Goal: Complete application form

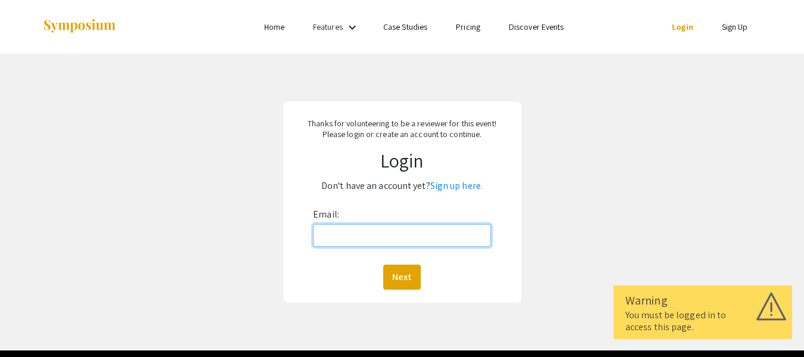
click at [390, 235] on input "Email:" at bounding box center [401, 235] width 177 height 23
type input "[EMAIL_ADDRESS][DOMAIN_NAME]"
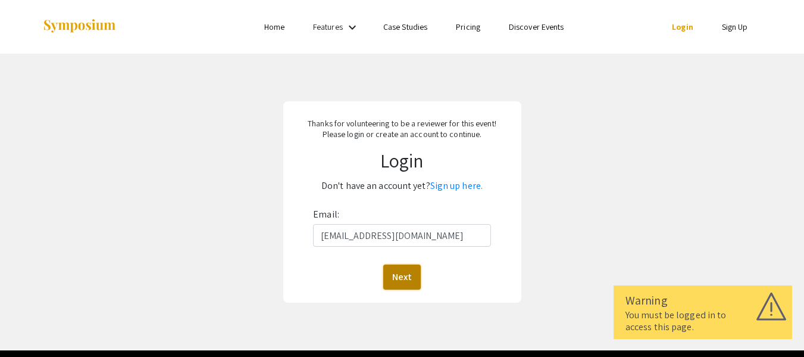
click at [405, 273] on button "Next" at bounding box center [402, 276] width 38 height 25
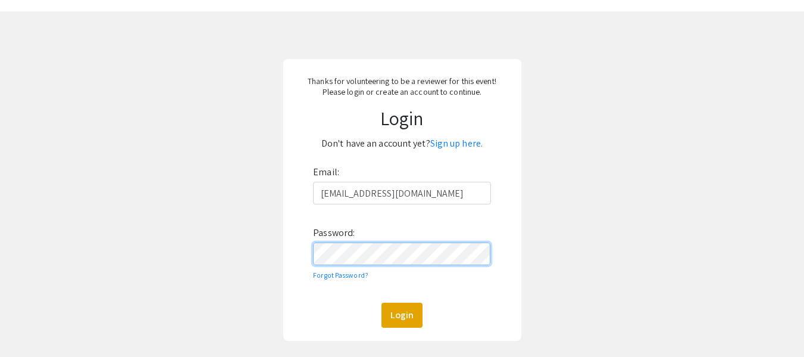
scroll to position [119, 0]
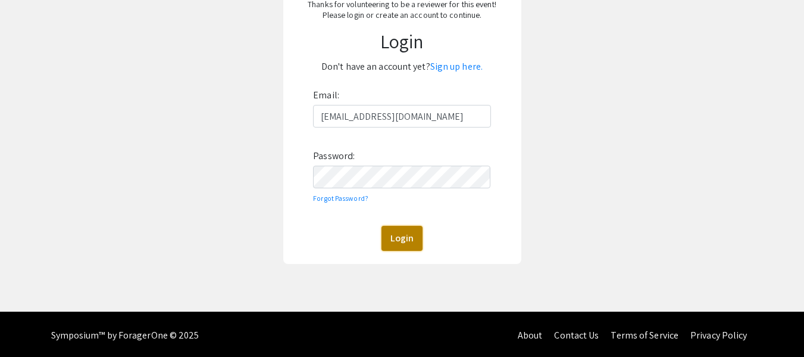
click at [401, 240] on button "Login" at bounding box center [402, 238] width 41 height 25
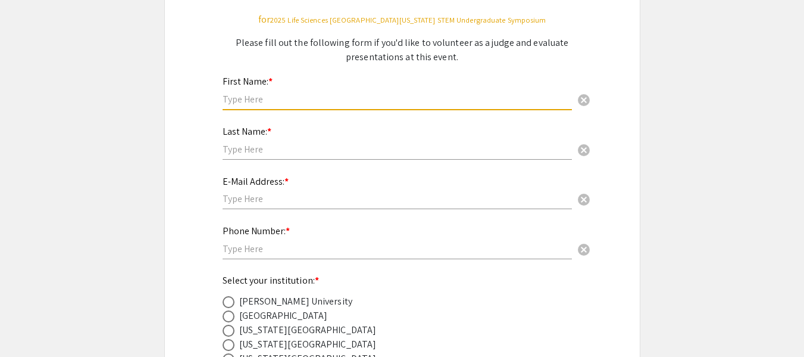
click at [325, 98] on input "text" at bounding box center [398, 99] width 350 height 13
type input "[PERSON_NAME]"
click at [324, 137] on div "Last Name: * cancel" at bounding box center [398, 136] width 350 height 45
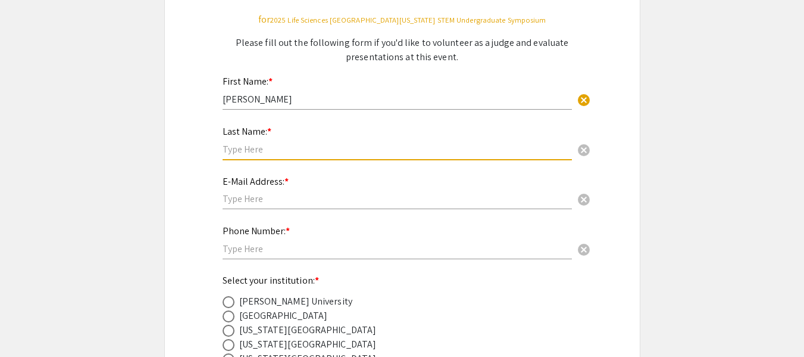
click at [303, 146] on input "text" at bounding box center [398, 149] width 350 height 13
type input "Wisdom"
click at [261, 197] on input "text" at bounding box center [398, 198] width 350 height 13
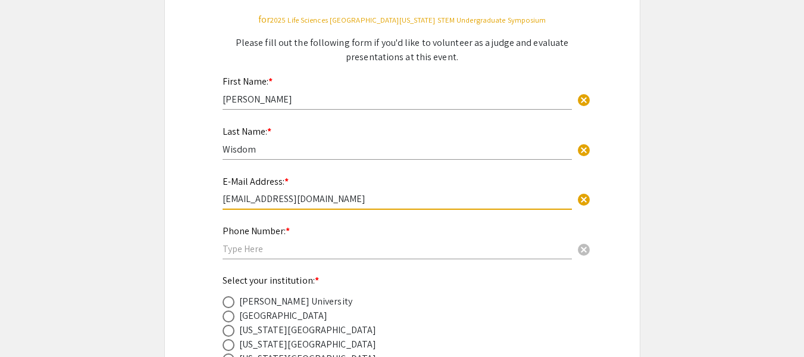
type input "[EMAIL_ADDRESS][DOMAIN_NAME]"
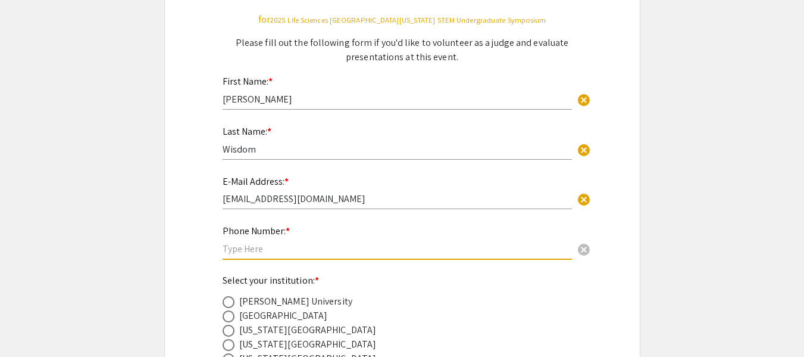
click at [254, 247] on input "text" at bounding box center [398, 248] width 350 height 13
type input "3052755445"
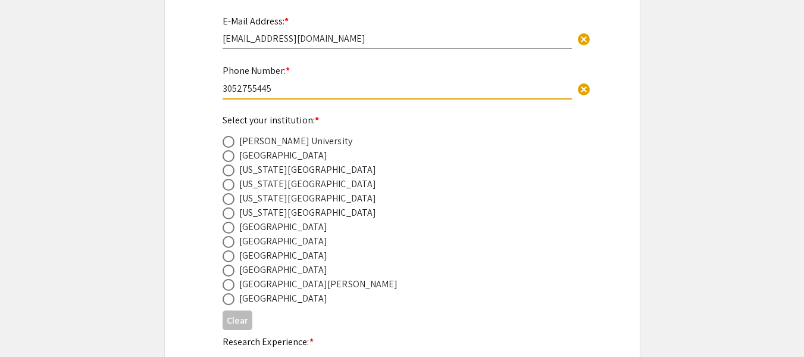
scroll to position [298, 0]
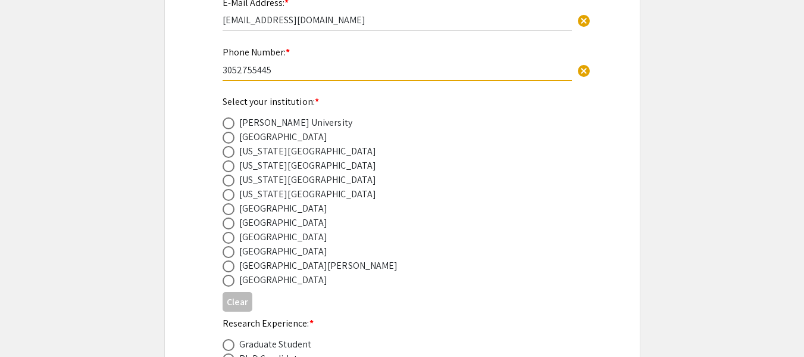
click at [229, 239] on span at bounding box center [229, 238] width 12 height 12
click at [229, 239] on input "radio" at bounding box center [229, 238] width 12 height 12
radio input "true"
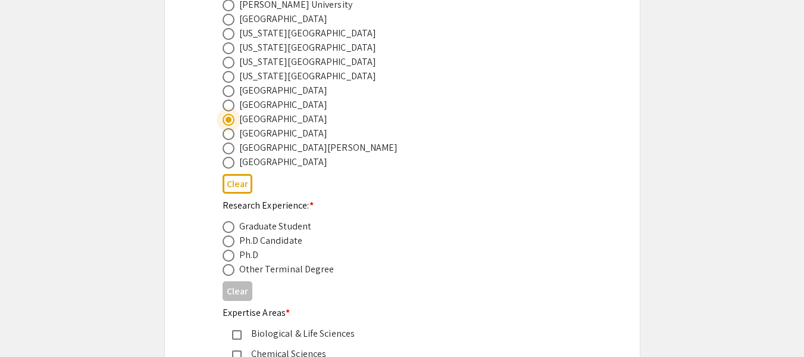
scroll to position [417, 0]
click at [227, 255] on span at bounding box center [229, 254] width 12 height 12
click at [227, 255] on input "radio" at bounding box center [229, 254] width 12 height 12
radio input "true"
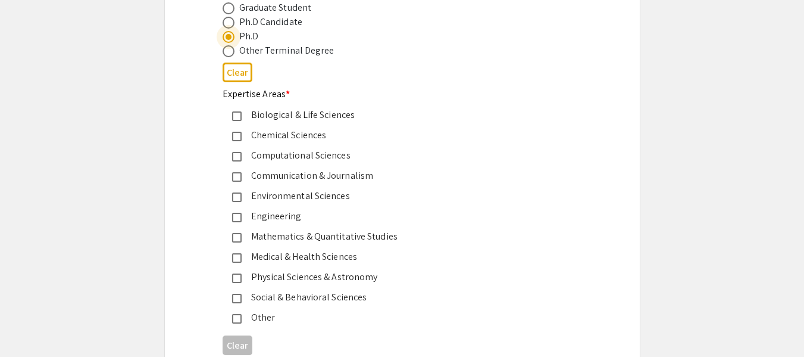
scroll to position [655, 0]
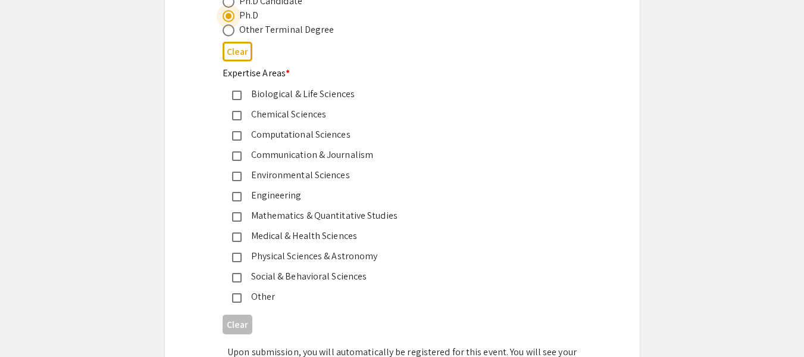
click at [238, 236] on mat-pseudo-checkbox at bounding box center [237, 237] width 10 height 10
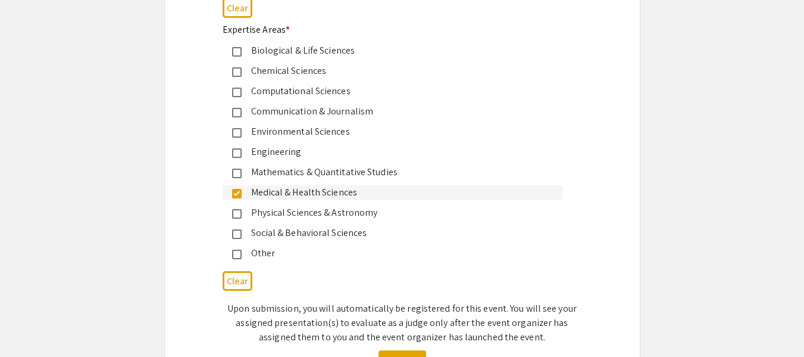
scroll to position [804, 0]
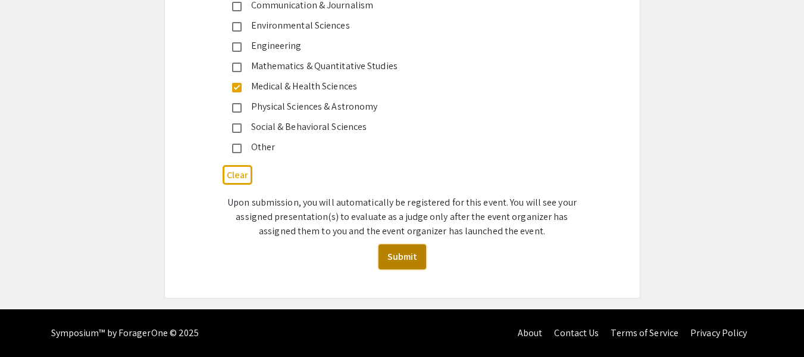
click at [407, 252] on button "Submit" at bounding box center [403, 256] width 48 height 25
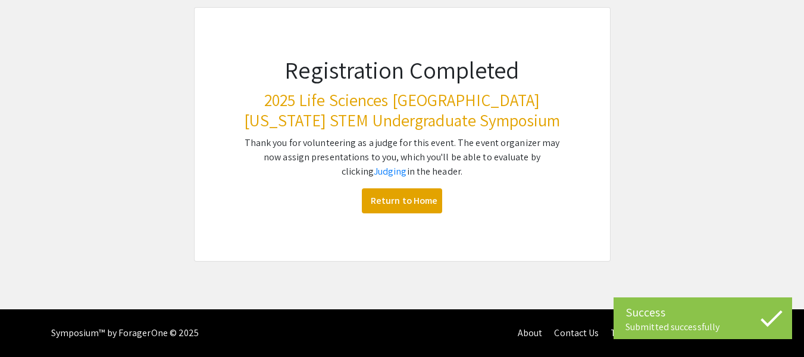
scroll to position [94, 0]
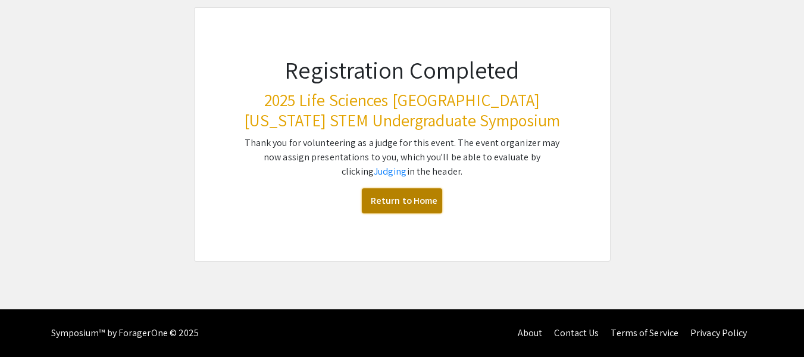
click at [400, 205] on link "Return to Home" at bounding box center [402, 200] width 80 height 25
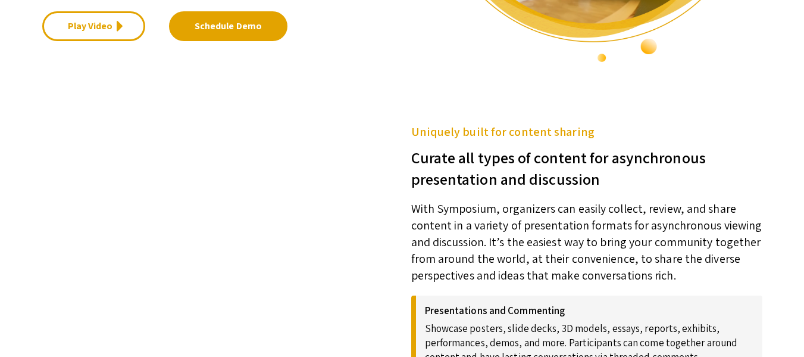
scroll to position [298, 0]
